Goal: Task Accomplishment & Management: Complete application form

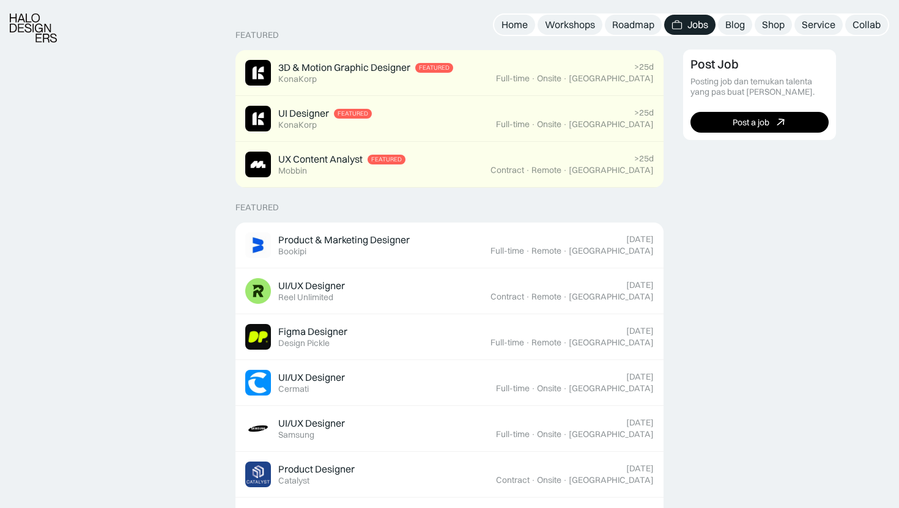
scroll to position [307, 0]
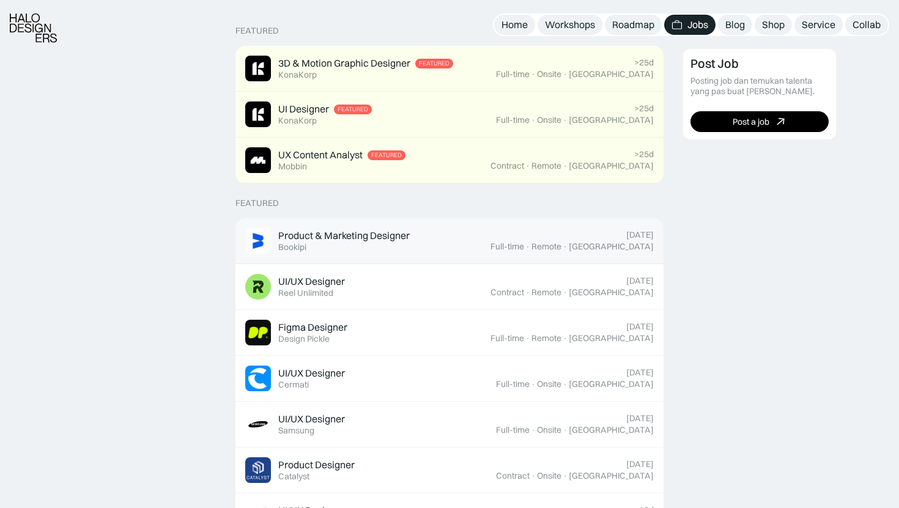
click at [369, 237] on div "Product & Marketing Designer" at bounding box center [344, 235] width 132 height 13
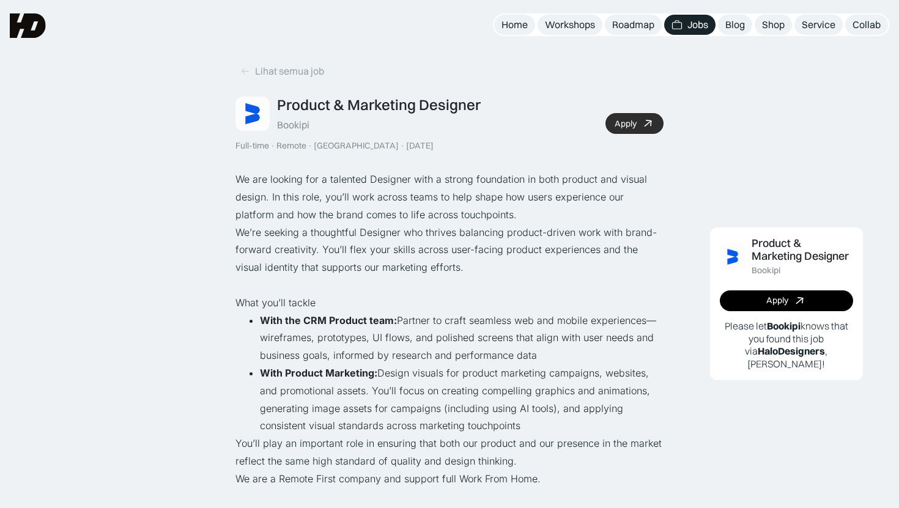
click at [644, 127] on icon at bounding box center [648, 124] width 18 height 18
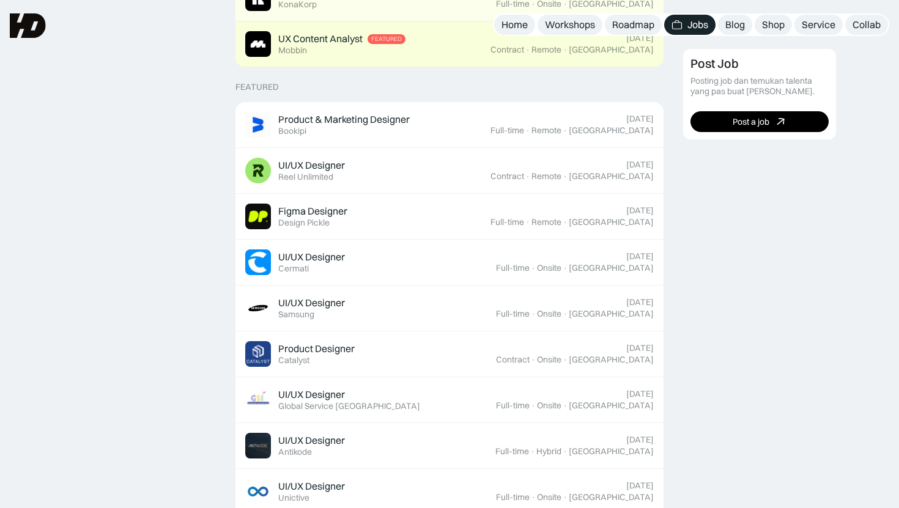
scroll to position [307, 0]
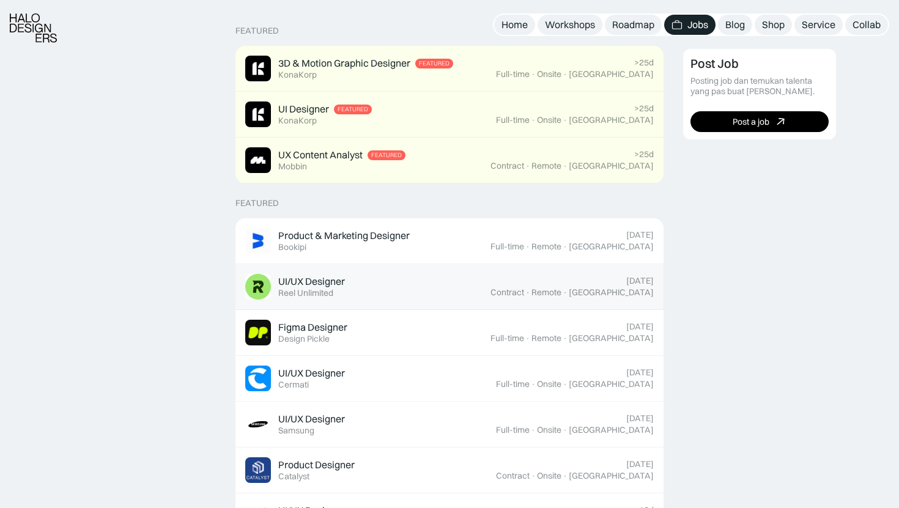
click at [469, 297] on div "UI/UX Designer Featured Reel Unlimited" at bounding box center [367, 287] width 245 height 26
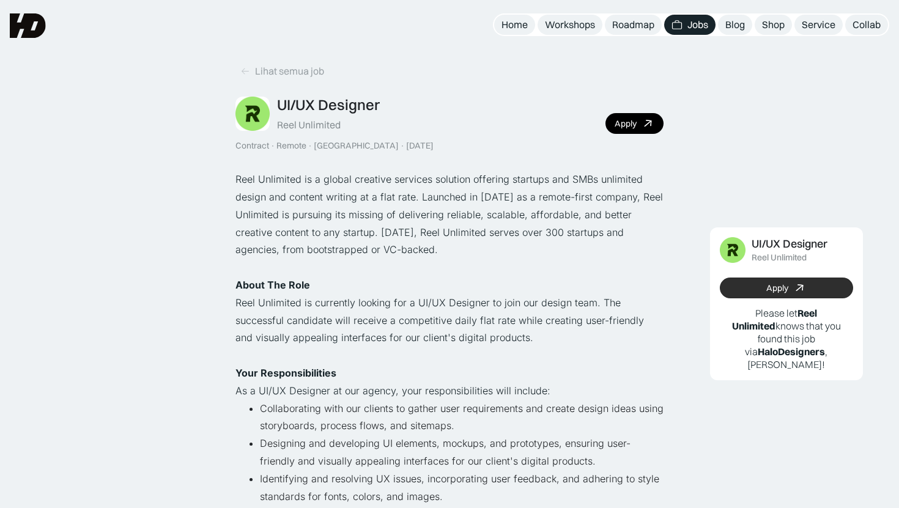
click at [733, 287] on link "Apply" at bounding box center [786, 288] width 133 height 21
